Goal: Use online tool/utility: Utilize a website feature to perform a specific function

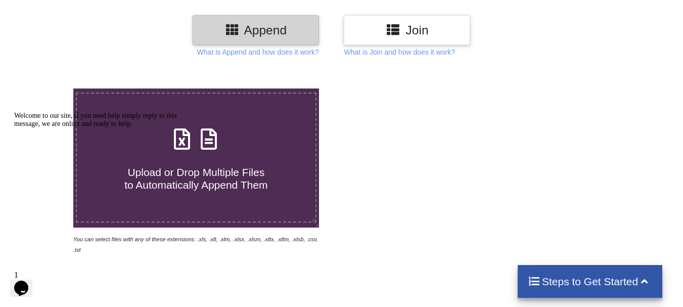
scroll to position [253, 0]
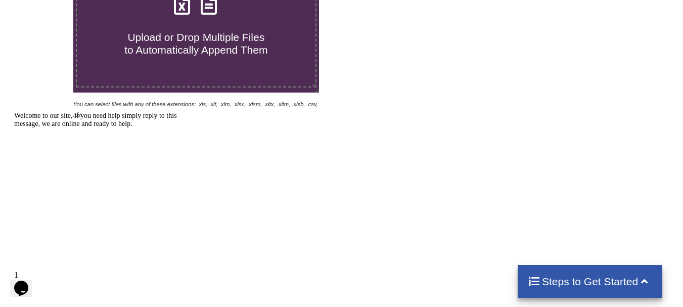
click at [228, 55] on span "Upload or Drop Multiple Files to Automatically Append Them" at bounding box center [195, 43] width 143 height 24
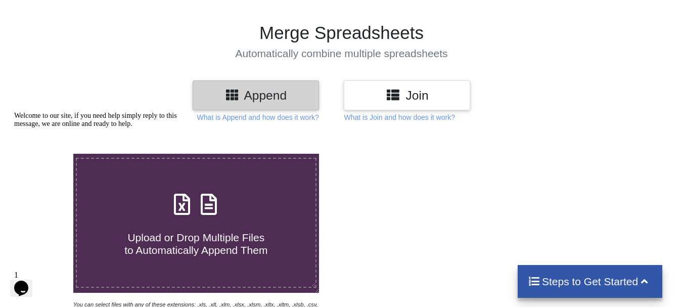
type input "C:\fakepath\646362366-Rest-of-Pune.xlsx"
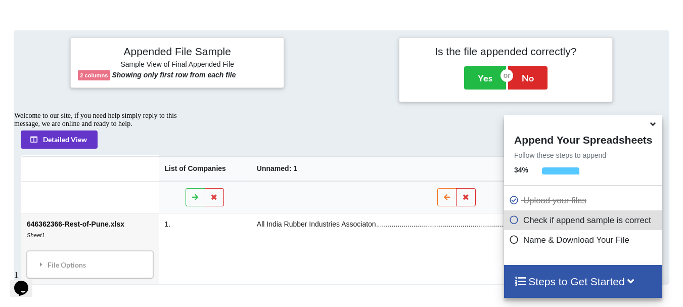
scroll to position [394, 0]
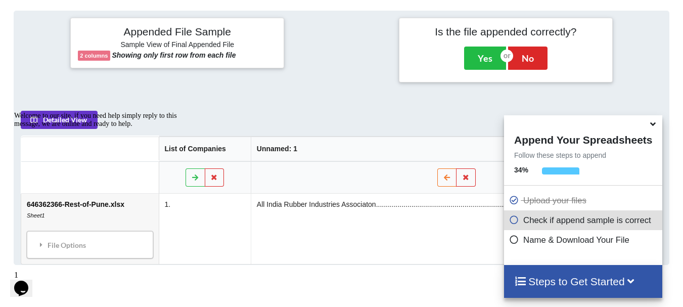
click at [654, 126] on icon at bounding box center [653, 122] width 11 height 9
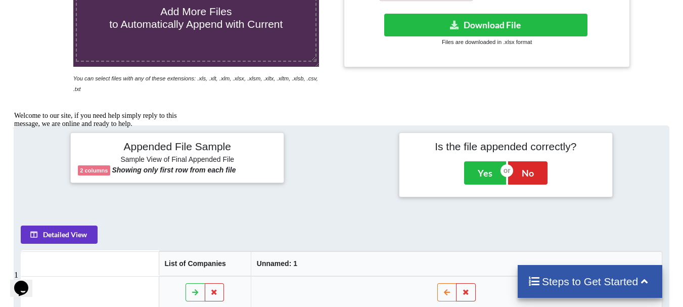
scroll to position [261, 0]
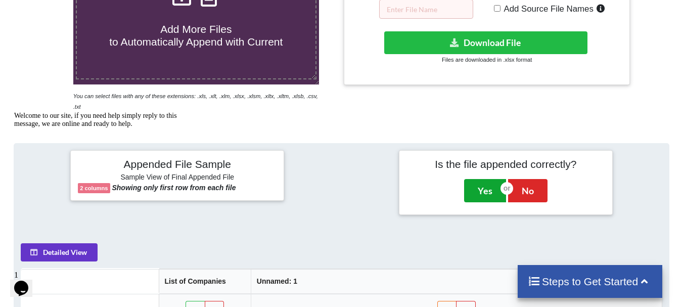
click at [482, 179] on button "Yes" at bounding box center [485, 190] width 42 height 23
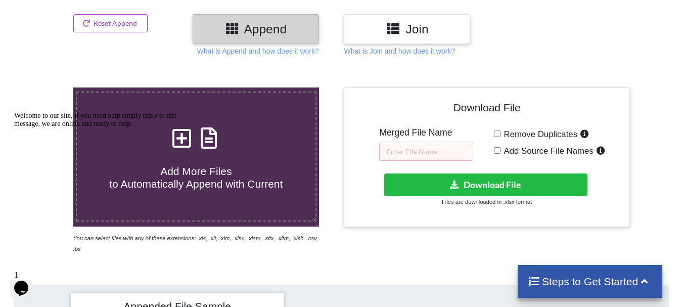
scroll to position [105, 0]
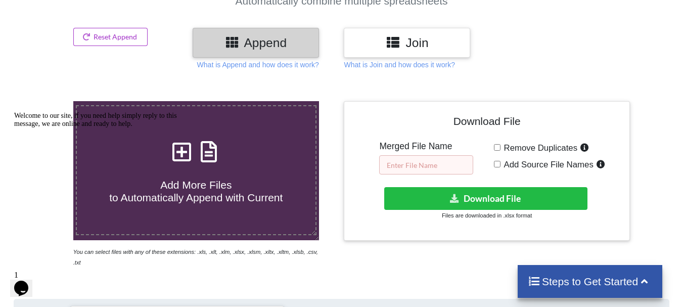
click at [422, 167] on input "text" at bounding box center [426, 164] width 94 height 19
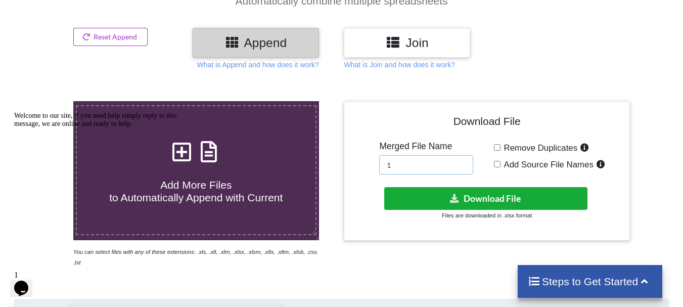
type input "1"
click at [484, 205] on button "Download File" at bounding box center [485, 198] width 203 height 23
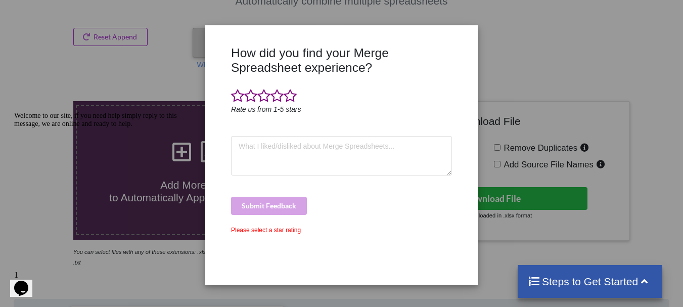
click at [526, 163] on div "How did you find your Merge Spreadsheet experience? Rate us from 1-5 stars Subm…" at bounding box center [341, 153] width 683 height 307
click at [533, 79] on div "How did you find your Merge Spreadsheet experience? Rate us from 1-5 stars Subm…" at bounding box center [341, 153] width 683 height 307
click at [239, 94] on span at bounding box center [237, 96] width 13 height 14
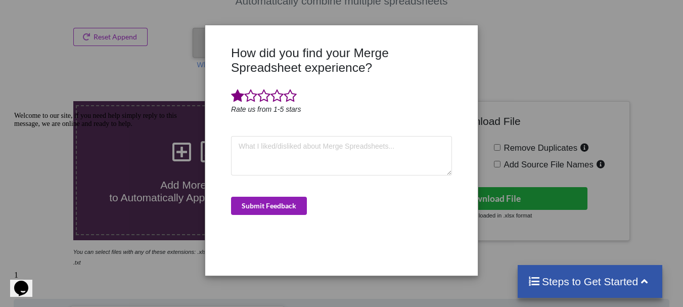
click at [270, 206] on button "Submit Feedback" at bounding box center [269, 206] width 76 height 18
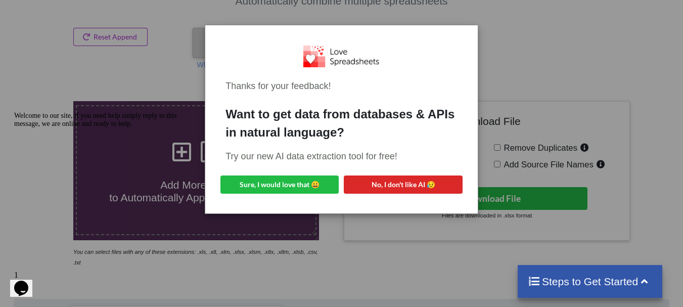
click at [365, 243] on div "Thanks for your feedback! Want to get data from databases & APIs in natural lan…" at bounding box center [341, 153] width 683 height 307
click at [374, 184] on button "No, I don't like AI 😥" at bounding box center [403, 185] width 118 height 18
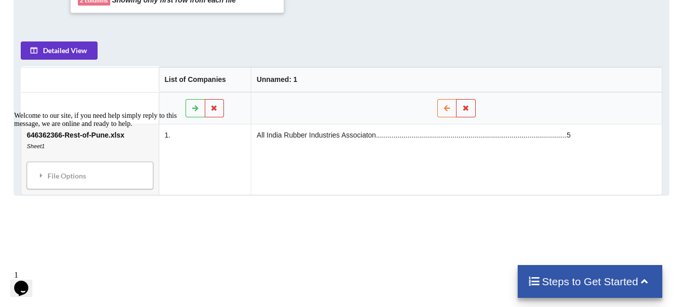
scroll to position [459, 0]
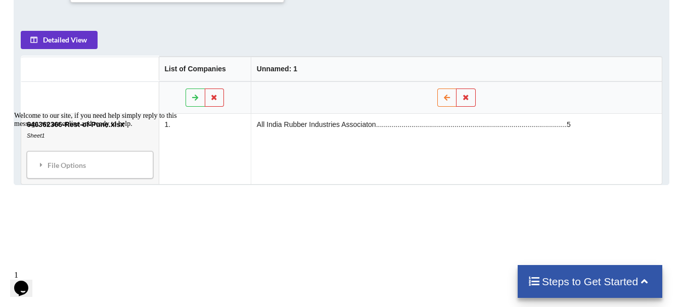
click at [101, 128] on div "Welcome to our site, if you need help simply reply to this message, we are onli…" at bounding box center [105, 120] width 182 height 16
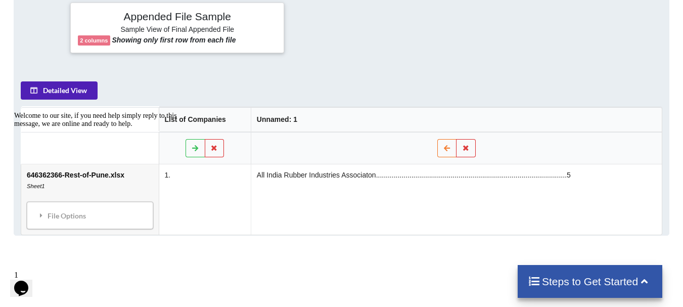
click at [72, 81] on button "Detailed View" at bounding box center [59, 90] width 77 height 18
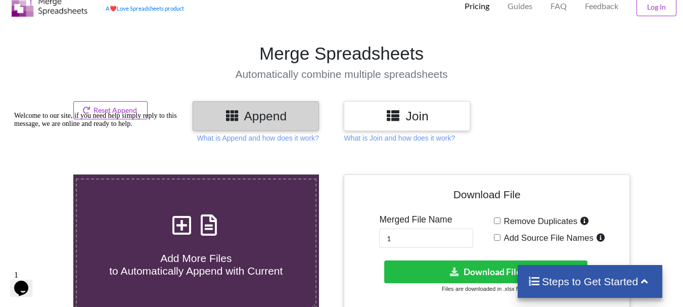
scroll to position [0, 0]
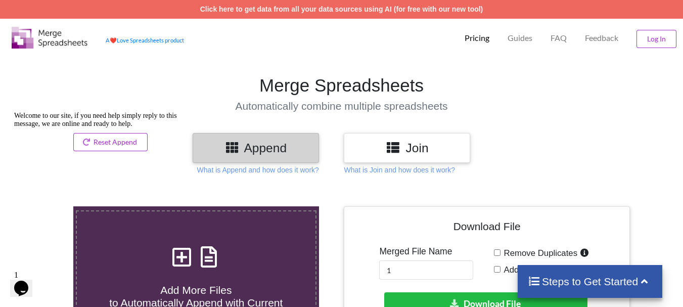
click at [414, 144] on h3 "Join" at bounding box center [407, 148] width 111 height 15
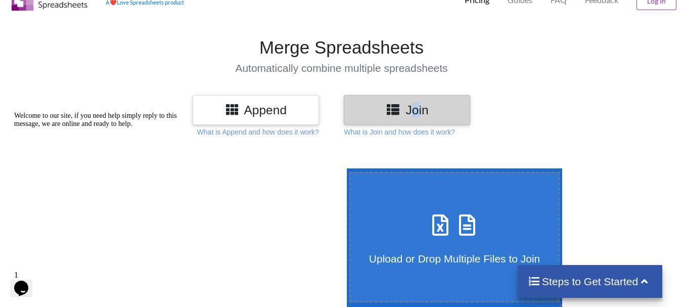
scroll to position [101, 0]
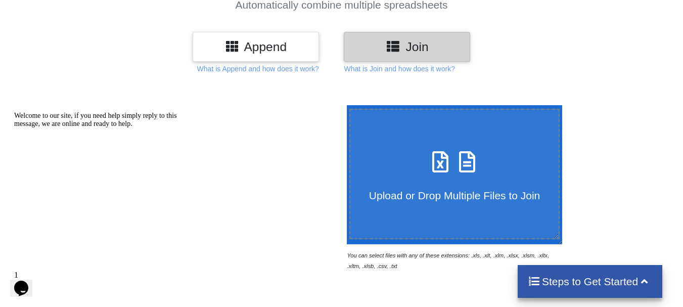
click at [460, 196] on span "Upload or Drop Multiple Files to Join" at bounding box center [454, 196] width 171 height 12
click at [344, 105] on input "Upload or Drop Multiple Files to Join" at bounding box center [344, 105] width 0 height 0
type input "C:\fakepath\646362366-Rest-of-Pune.xlsx"
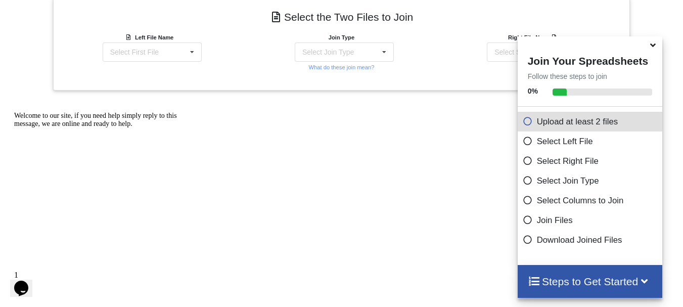
scroll to position [445, 0]
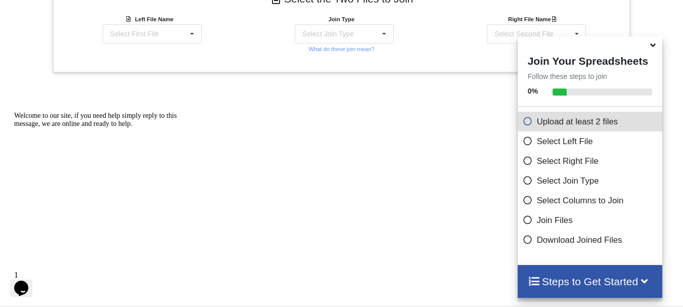
click at [651, 48] on icon at bounding box center [653, 43] width 11 height 9
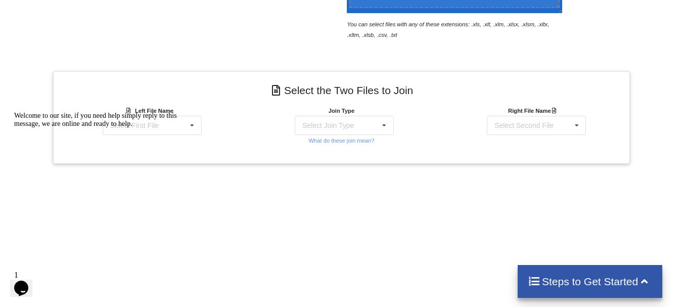
scroll to position [323, 0]
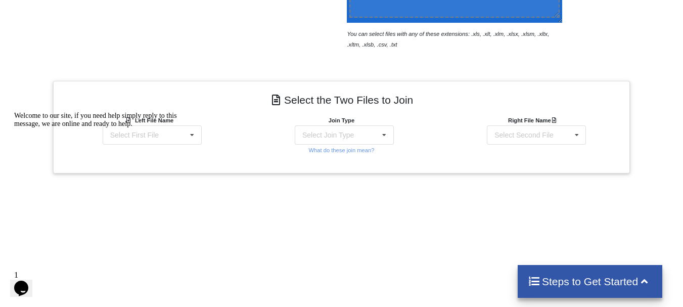
click at [170, 128] on div "Welcome to our site, if you need help simply reply to this message, we are onli…" at bounding box center [105, 120] width 182 height 16
click at [188, 128] on div "Welcome to our site, if you need help simply reply to this message, we are onli…" at bounding box center [105, 120] width 182 height 16
click at [342, 137] on div "Select Join Type" at bounding box center [329, 135] width 52 height 7
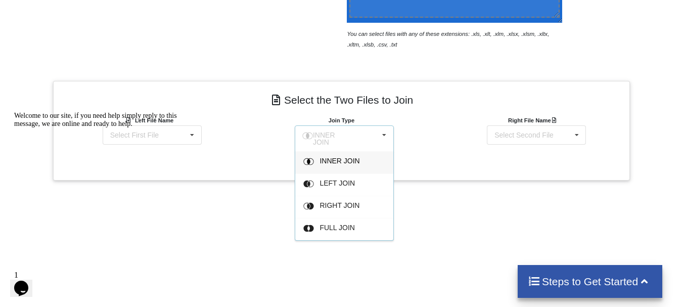
click at [420, 221] on div "Add More Files to Select For Join You can select files with any of these extens…" at bounding box center [341, 127] width 683 height 530
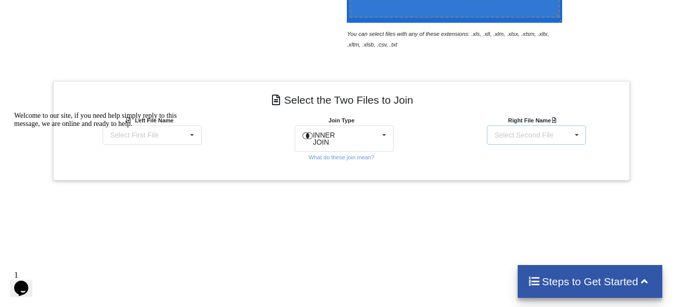
click at [522, 132] on div "Select Second File" at bounding box center [524, 135] width 59 height 7
click at [528, 168] on span "646362366-Rest-of-Pune.xlsx : Sheet1" at bounding box center [527, 164] width 63 height 15
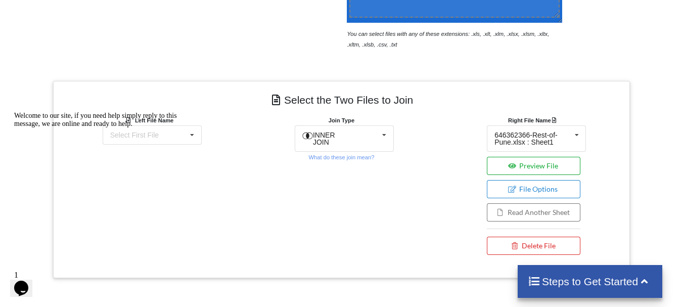
click at [518, 165] on button "Preview File" at bounding box center [534, 166] width 94 height 18
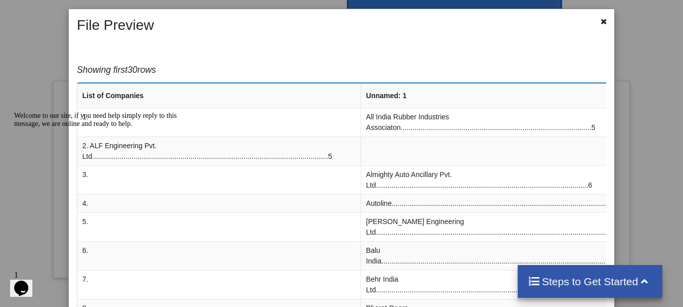
scroll to position [0, 0]
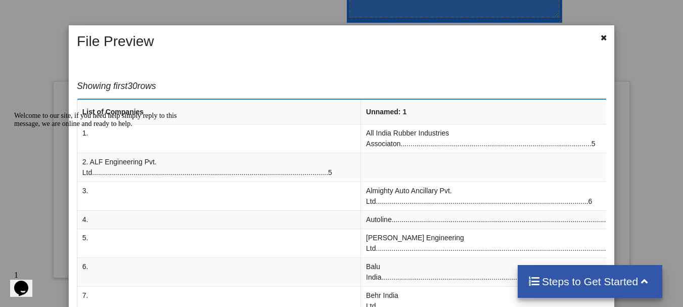
click at [601, 40] on icon at bounding box center [604, 36] width 9 height 7
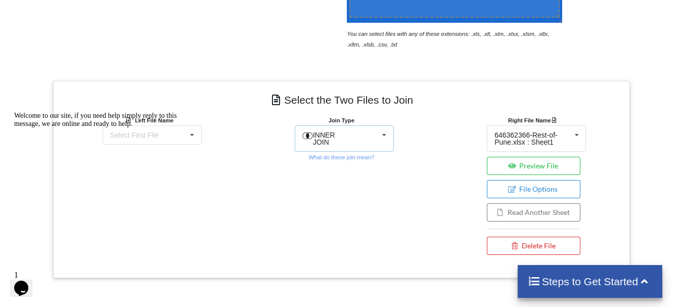
click at [386, 141] on icon at bounding box center [384, 135] width 15 height 19
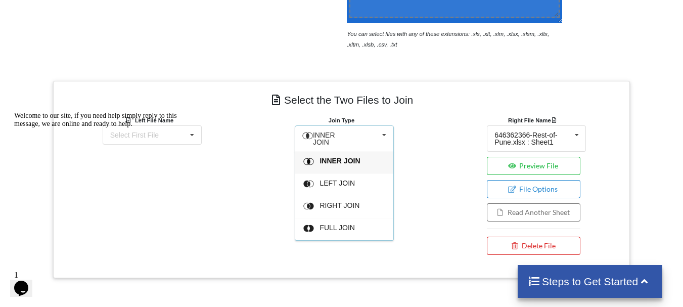
click at [173, 128] on div "Welcome to our site, if you need help simply reply to this message, we are onli…" at bounding box center [105, 120] width 182 height 16
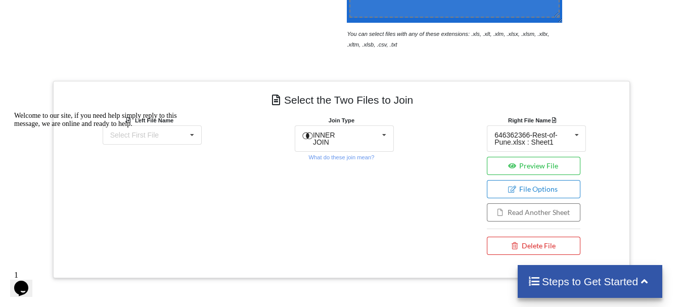
click at [167, 128] on div "Welcome to our site, if you need help simply reply to this message, we are onli…" at bounding box center [105, 120] width 182 height 16
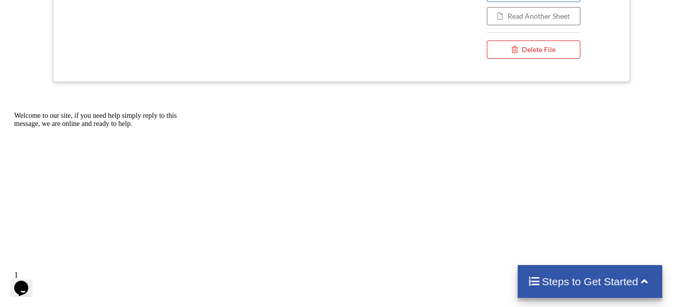
scroll to position [584, 0]
